Goal: Information Seeking & Learning: Learn about a topic

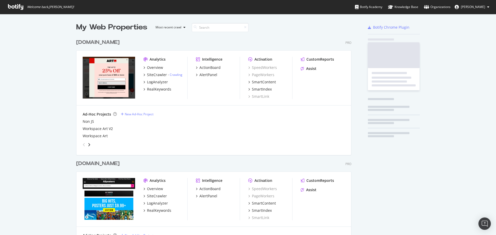
scroll to position [231, 488]
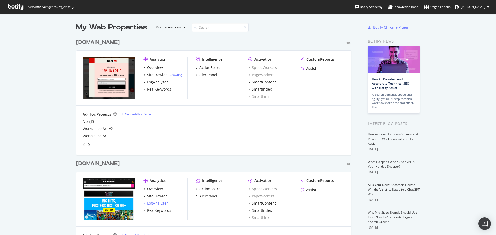
click at [153, 203] on div "LogAnalyzer" at bounding box center [157, 203] width 21 height 5
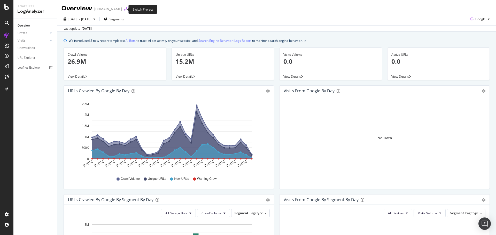
click at [124, 10] on icon "arrow-right-arrow-left" at bounding box center [125, 9] width 3 height 4
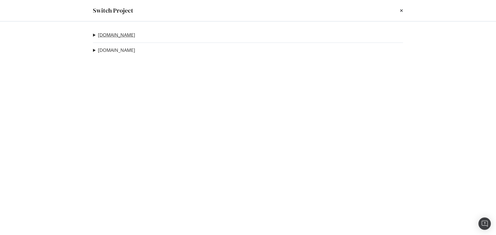
click at [107, 36] on link "[DOMAIN_NAME]" at bounding box center [116, 34] width 37 height 5
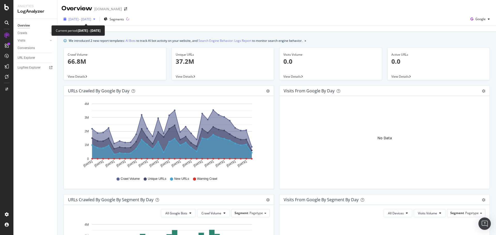
click at [91, 17] on span "[DATE] - [DATE]" at bounding box center [79, 19] width 23 height 4
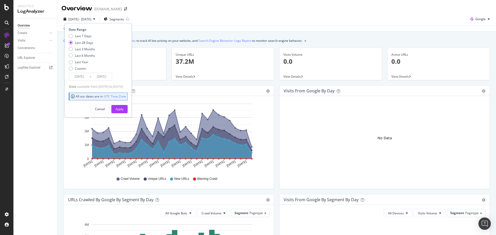
click at [81, 77] on input "[DATE]" at bounding box center [79, 76] width 21 height 7
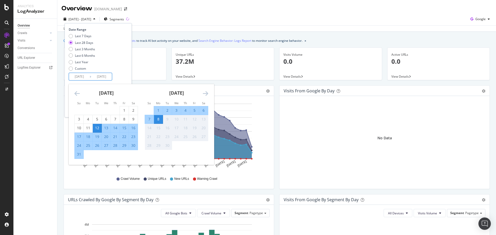
click at [204, 108] on div "6" at bounding box center [203, 110] width 9 height 5
type input "[DATE]"
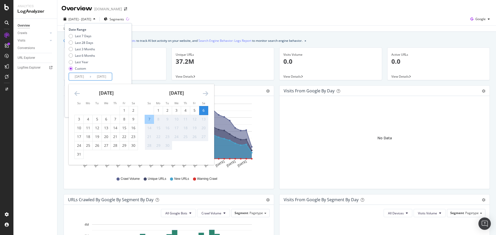
click at [213, 20] on div "[DATE] - [DATE] Segments Date Range Last 7 Days Last 28 Days Last 3 Months Last…" at bounding box center [276, 20] width 438 height 10
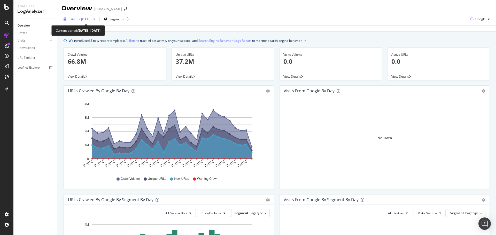
click at [91, 19] on span "[DATE] - [DATE]" at bounding box center [79, 19] width 23 height 4
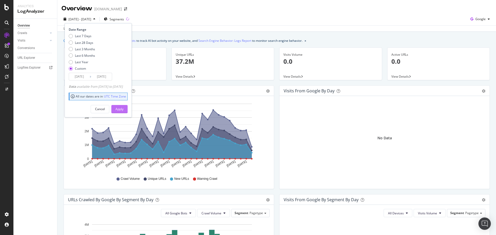
click at [123, 109] on div "Apply" at bounding box center [119, 109] width 8 height 4
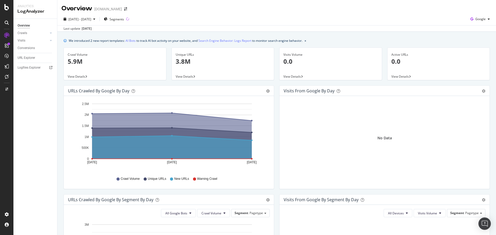
click at [179, 74] on div "View Details" at bounding box center [223, 76] width 102 height 7
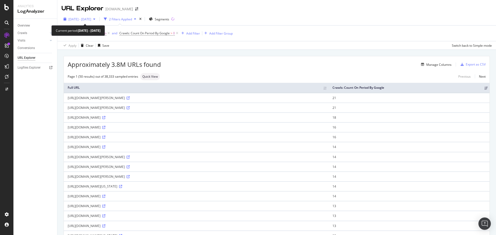
click at [90, 21] on span "[DATE] - [DATE]" at bounding box center [79, 19] width 23 height 4
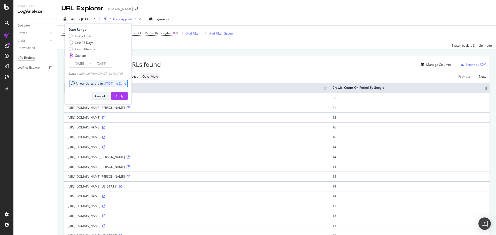
click at [105, 96] on div "Cancel" at bounding box center [100, 96] width 10 height 4
